Goal: Check status: Check status

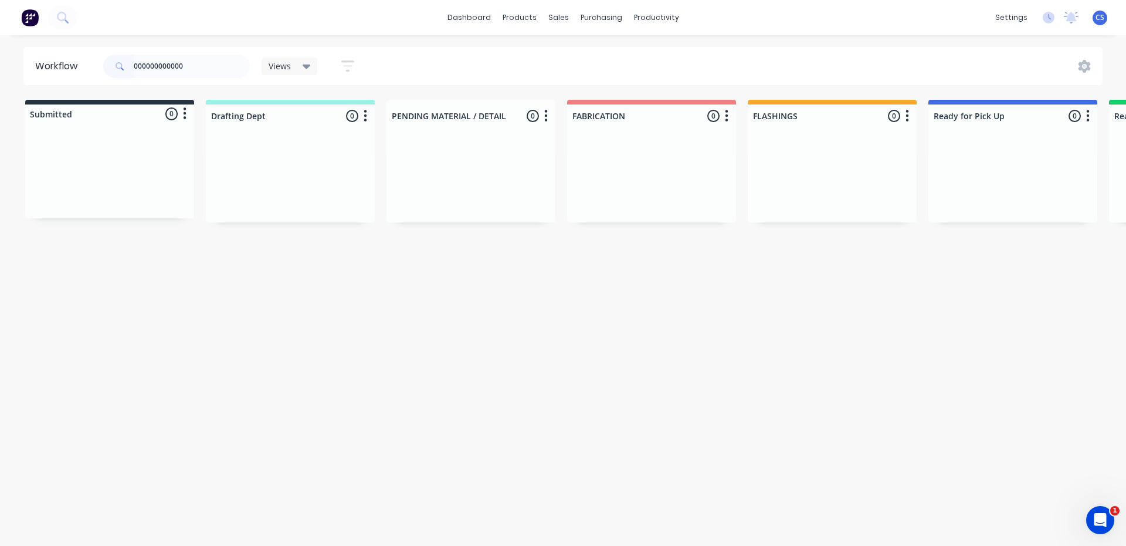
drag, startPoint x: 197, startPoint y: 62, endPoint x: 141, endPoint y: 65, distance: 55.8
click at [141, 65] on input "000000000000" at bounding box center [192, 66] width 116 height 23
type input "0"
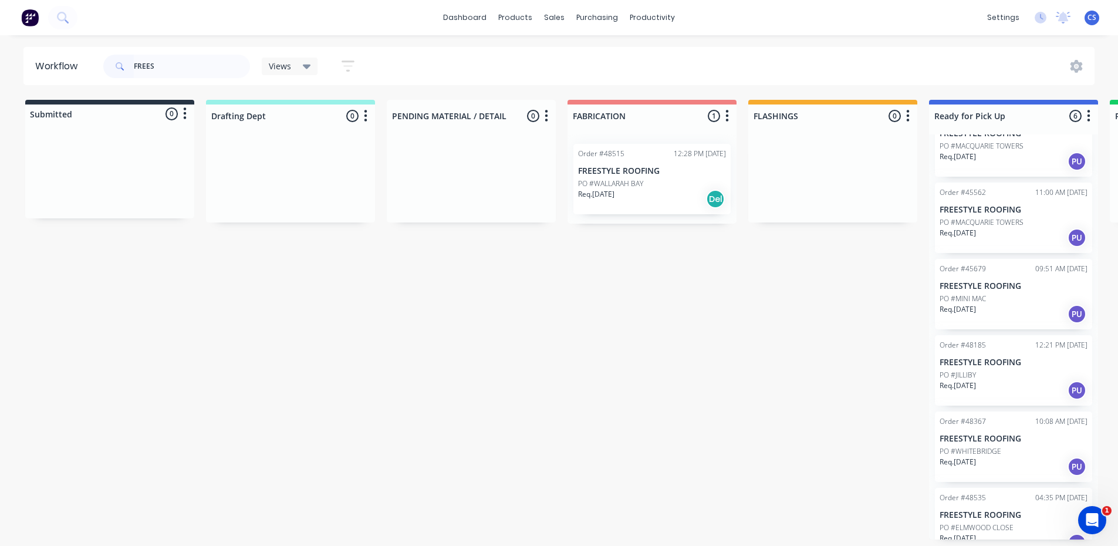
scroll to position [57, 0]
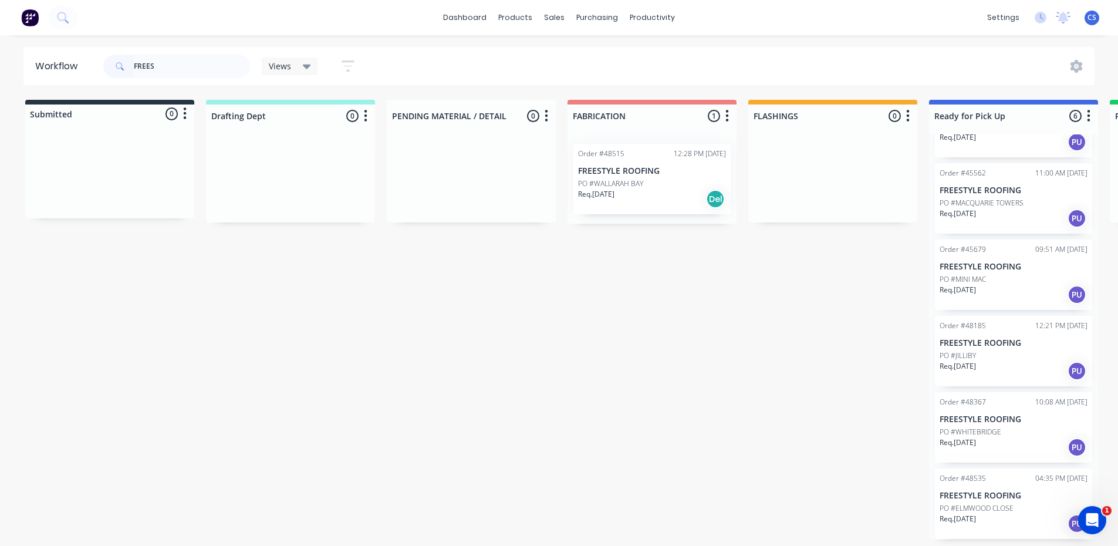
type input "FREES"
click at [997, 512] on p "PO #ELMWOOD CLOSE" at bounding box center [976, 508] width 74 height 11
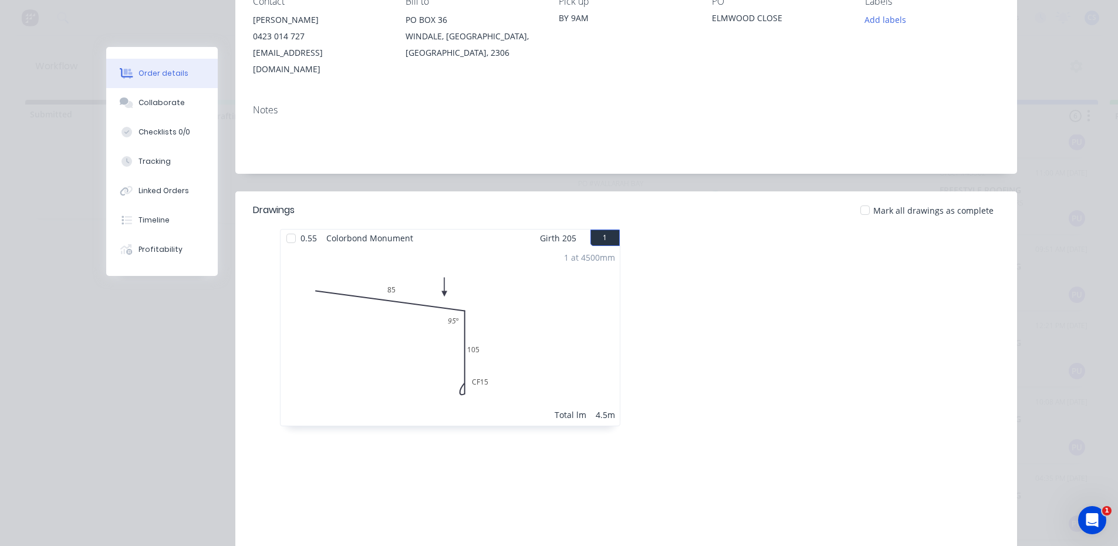
scroll to position [276, 0]
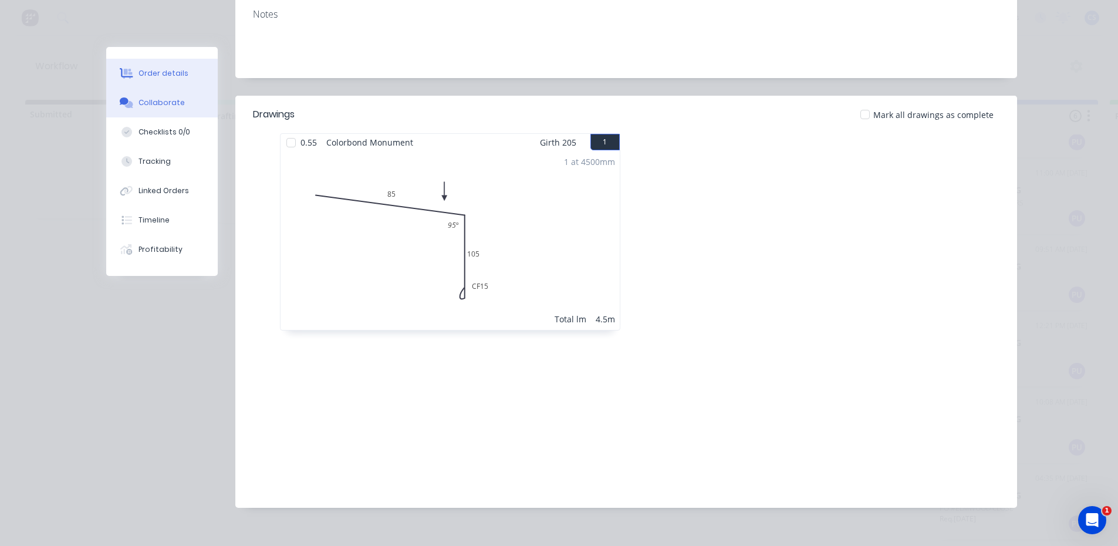
click at [154, 104] on div "Collaborate" at bounding box center [161, 102] width 46 height 11
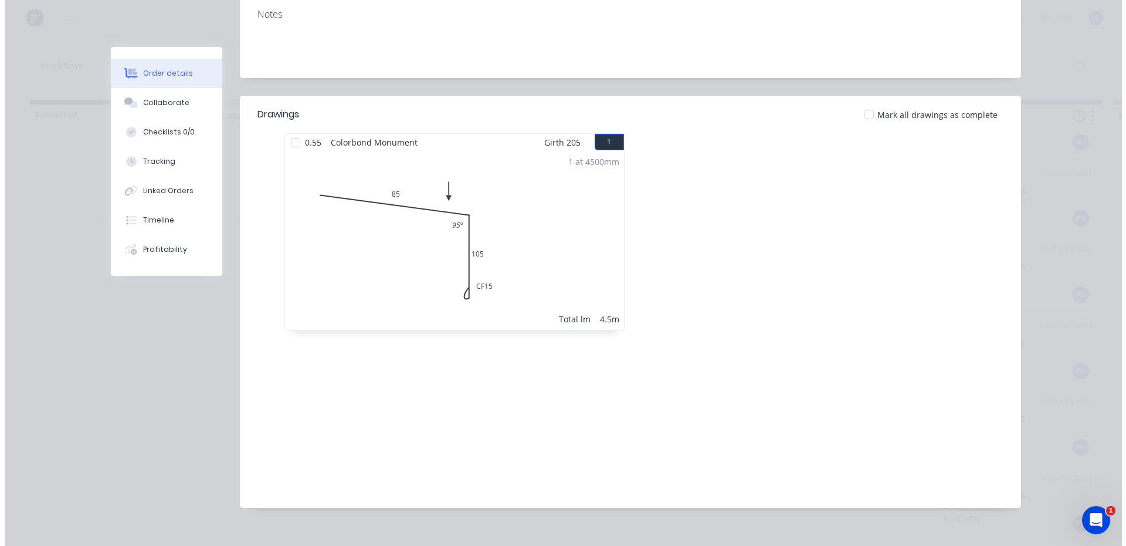
scroll to position [0, 0]
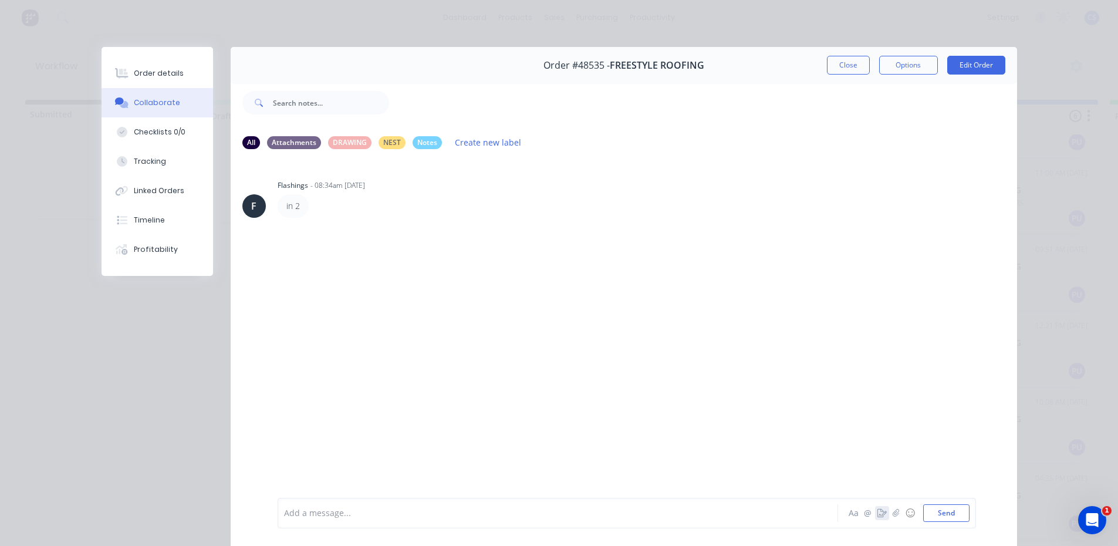
click at [877, 509] on icon "button" at bounding box center [881, 513] width 9 height 8
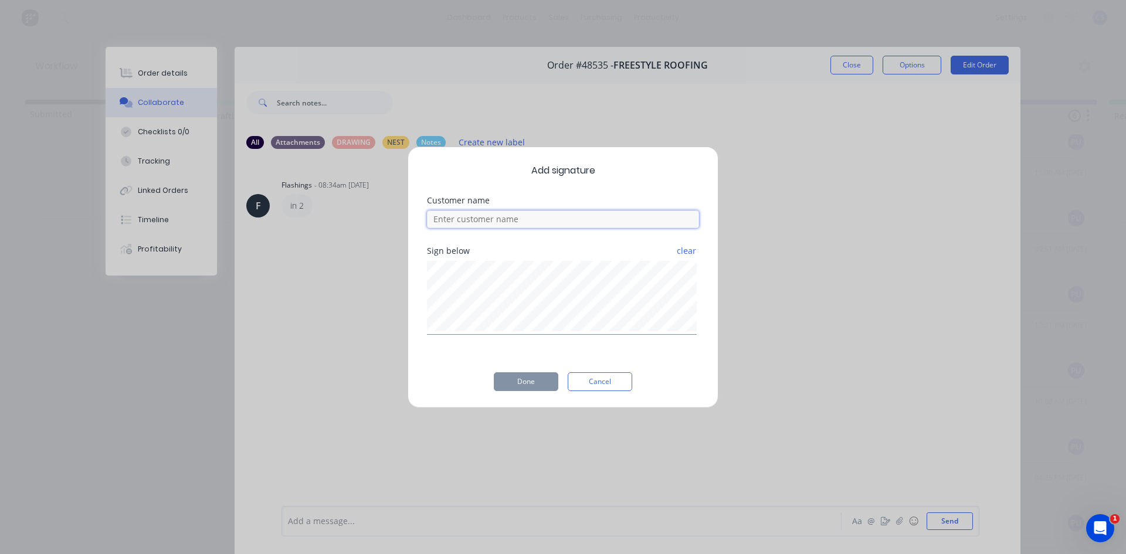
click at [611, 219] on input at bounding box center [563, 220] width 272 height 18
type input "CHAYNE"
click at [529, 382] on button "Done" at bounding box center [526, 382] width 65 height 19
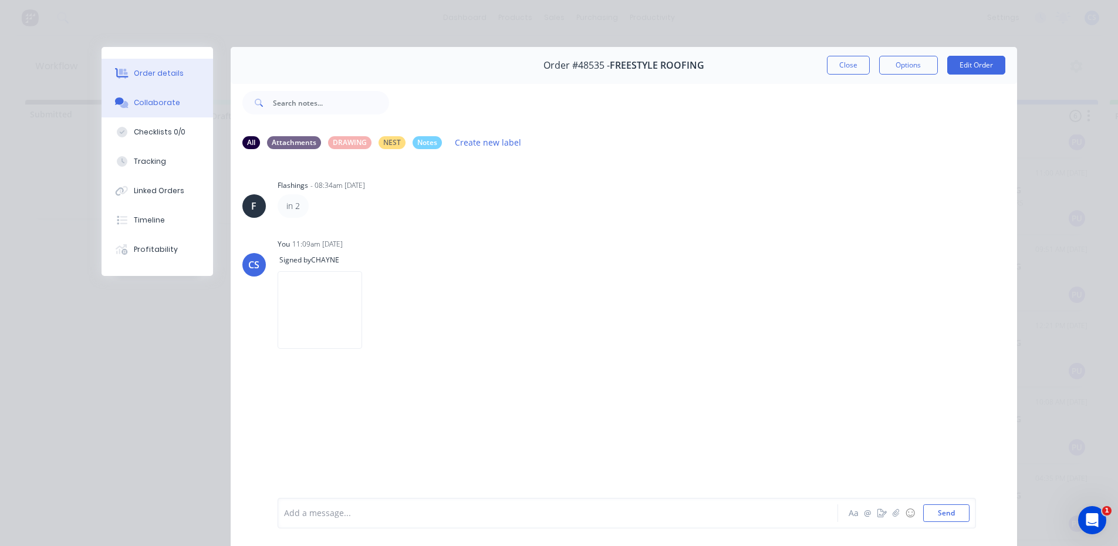
click at [143, 72] on div "Order details" at bounding box center [159, 73] width 50 height 11
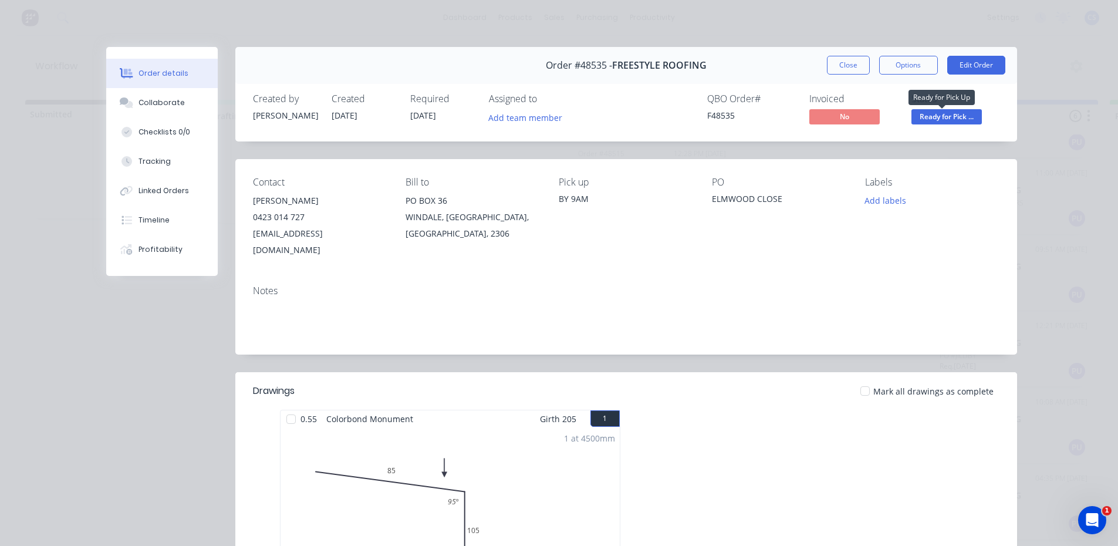
click at [946, 115] on span "Ready for Pick ..." at bounding box center [946, 116] width 70 height 15
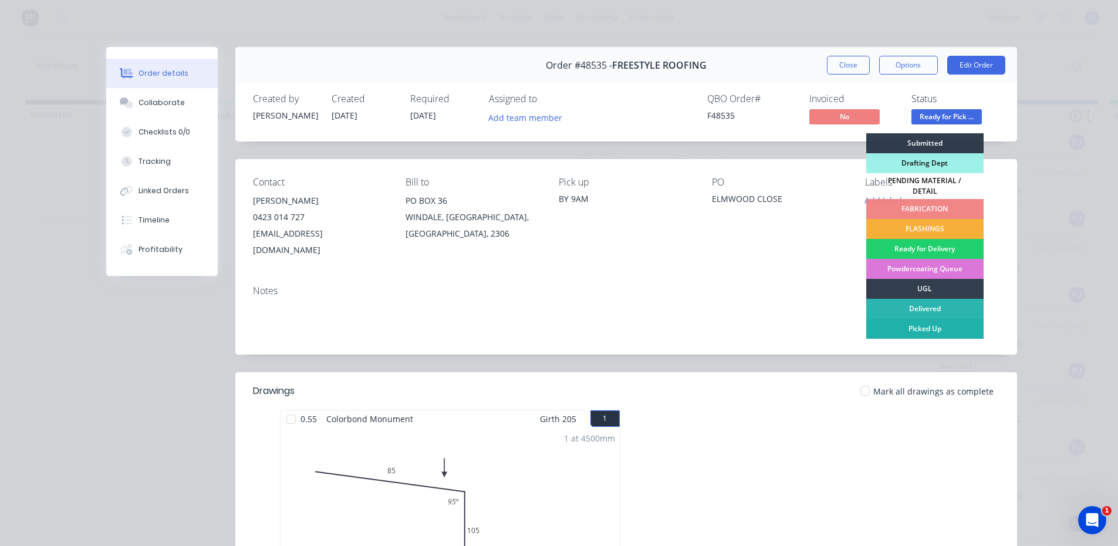
click at [929, 321] on div "Picked Up" at bounding box center [924, 329] width 117 height 20
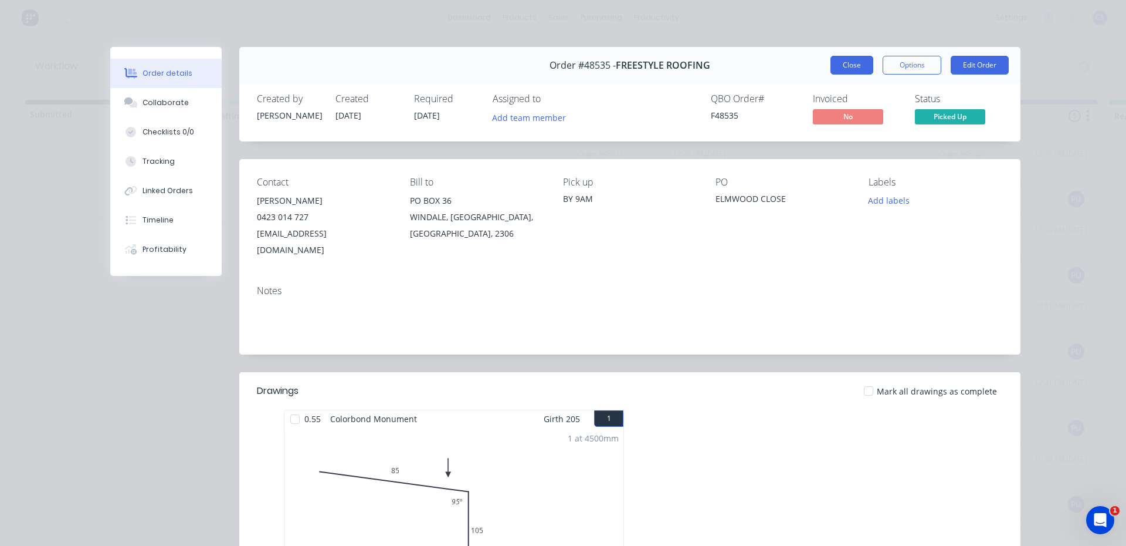
click at [846, 64] on button "Close" at bounding box center [852, 65] width 43 height 19
